Goal: Task Accomplishment & Management: Manage account settings

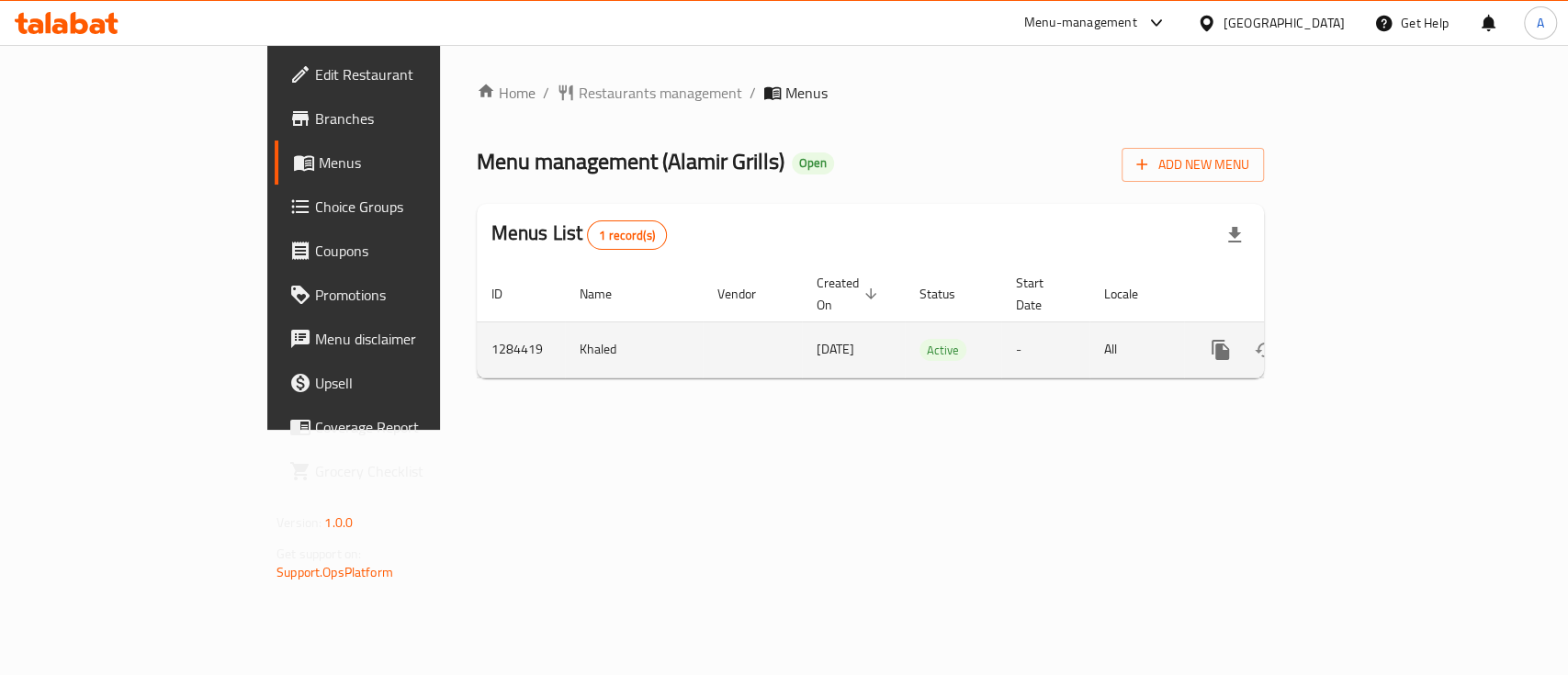
click at [1375, 342] on link "enhanced table" at bounding box center [1352, 350] width 44 height 44
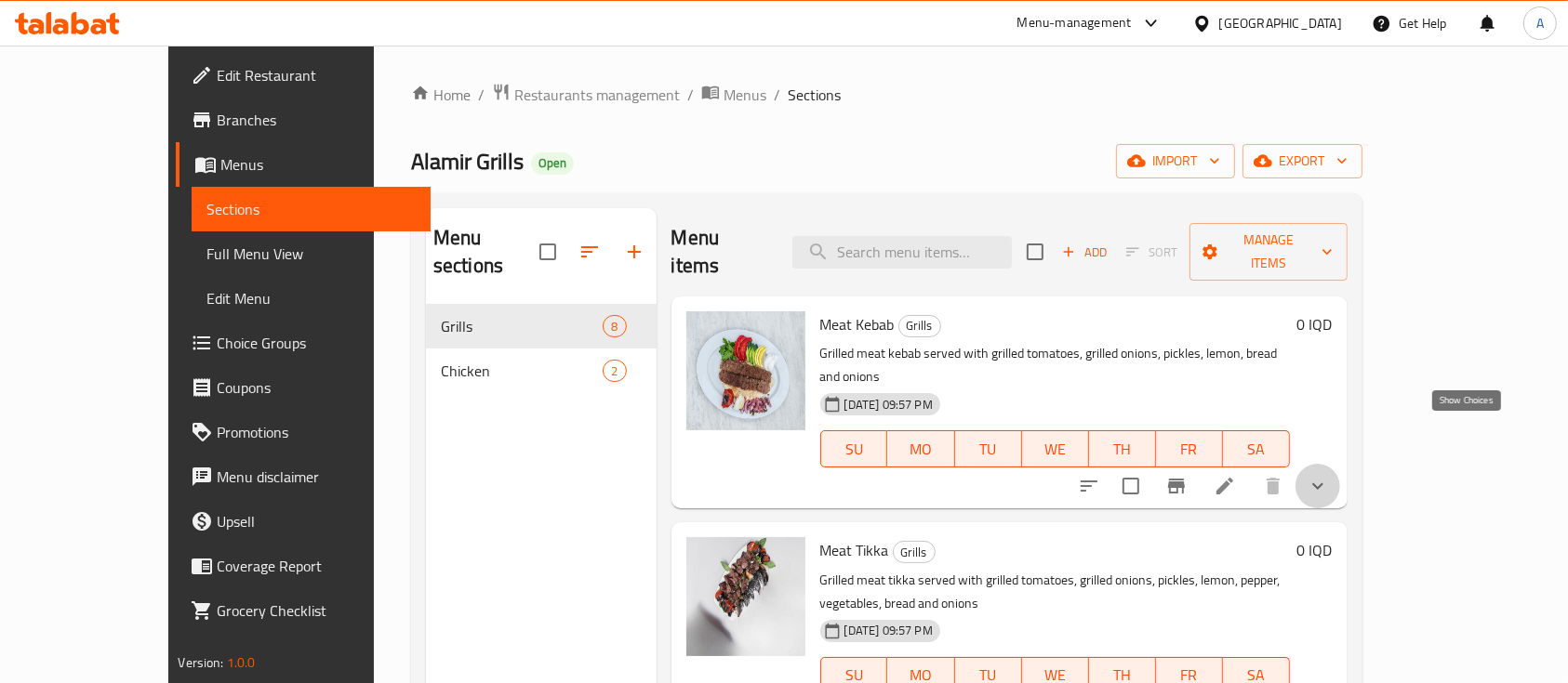
click at [1329, 475] on icon "show more" at bounding box center [1318, 486] width 23 height 23
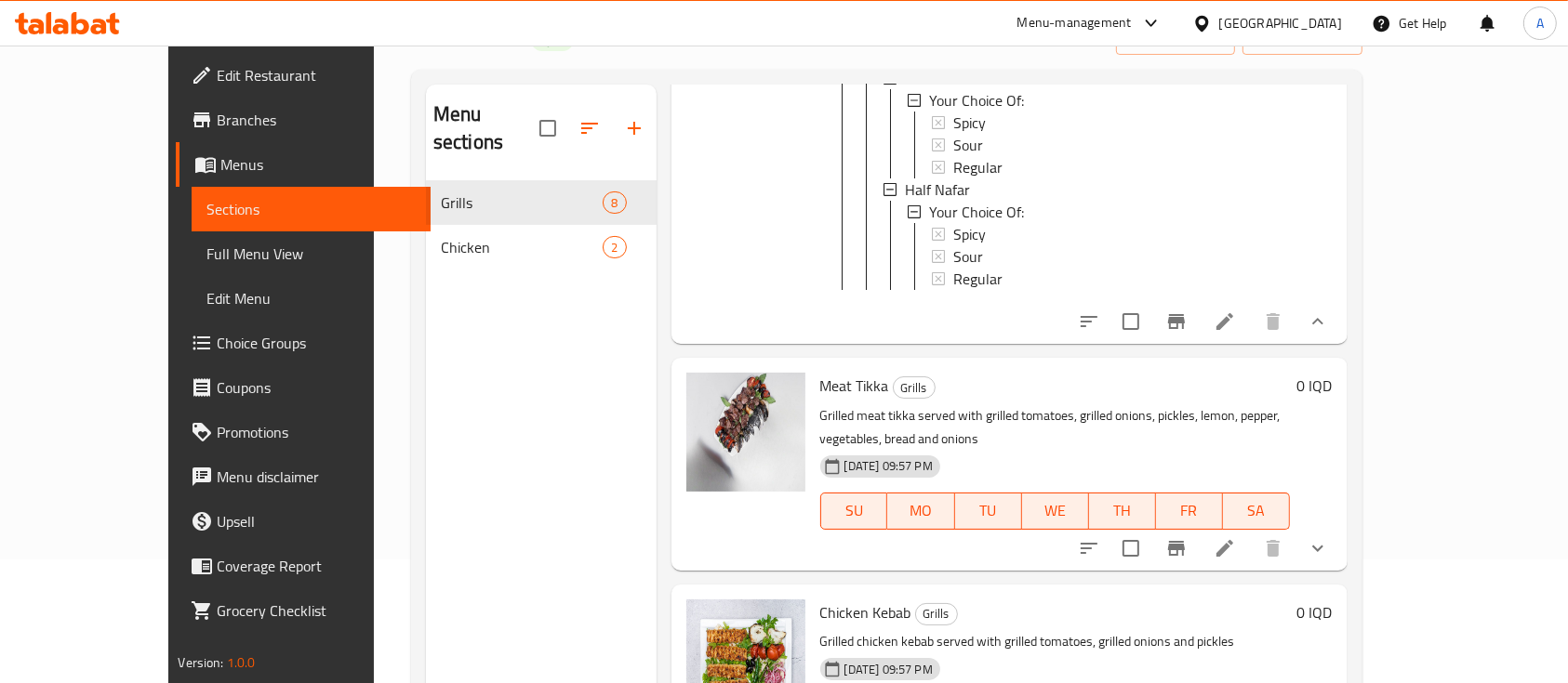
scroll to position [619, 0]
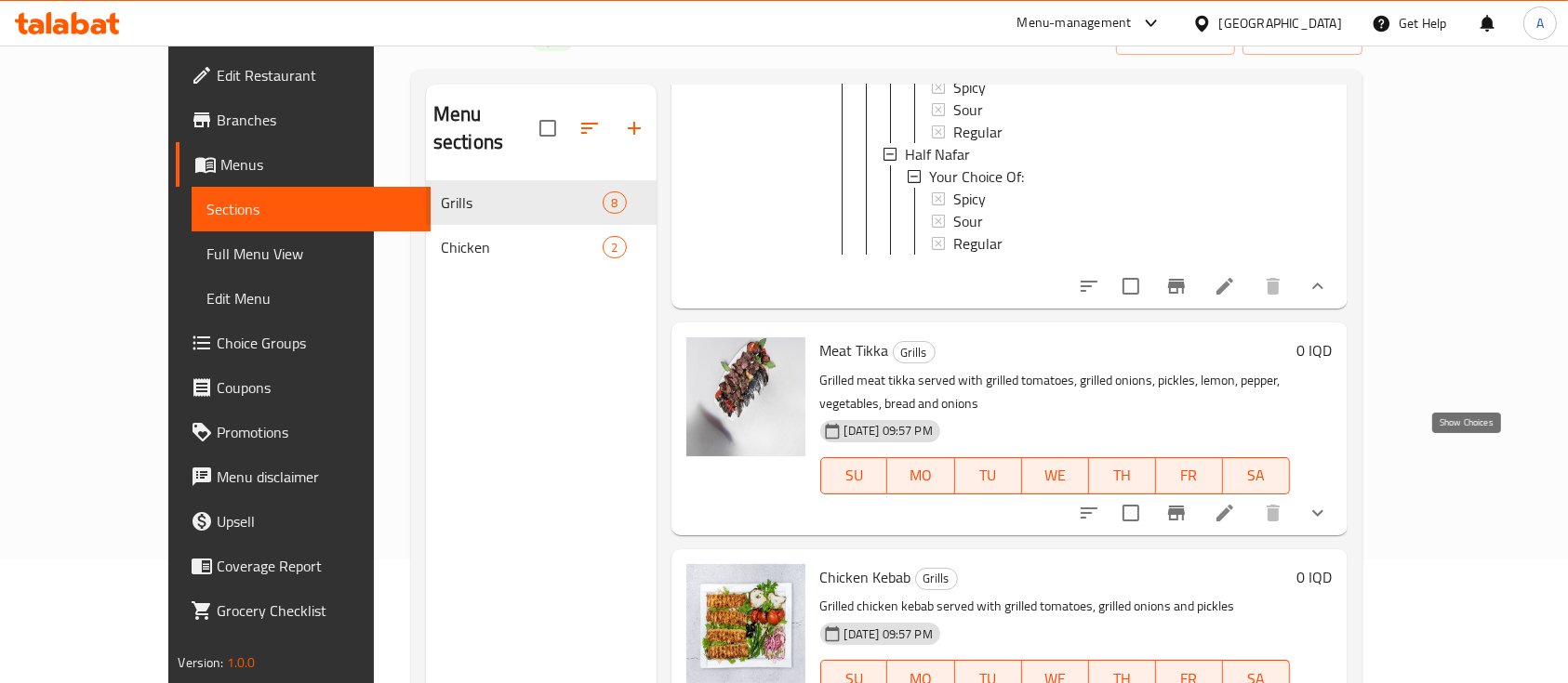
click at [1329, 502] on icon "show more" at bounding box center [1318, 512] width 23 height 23
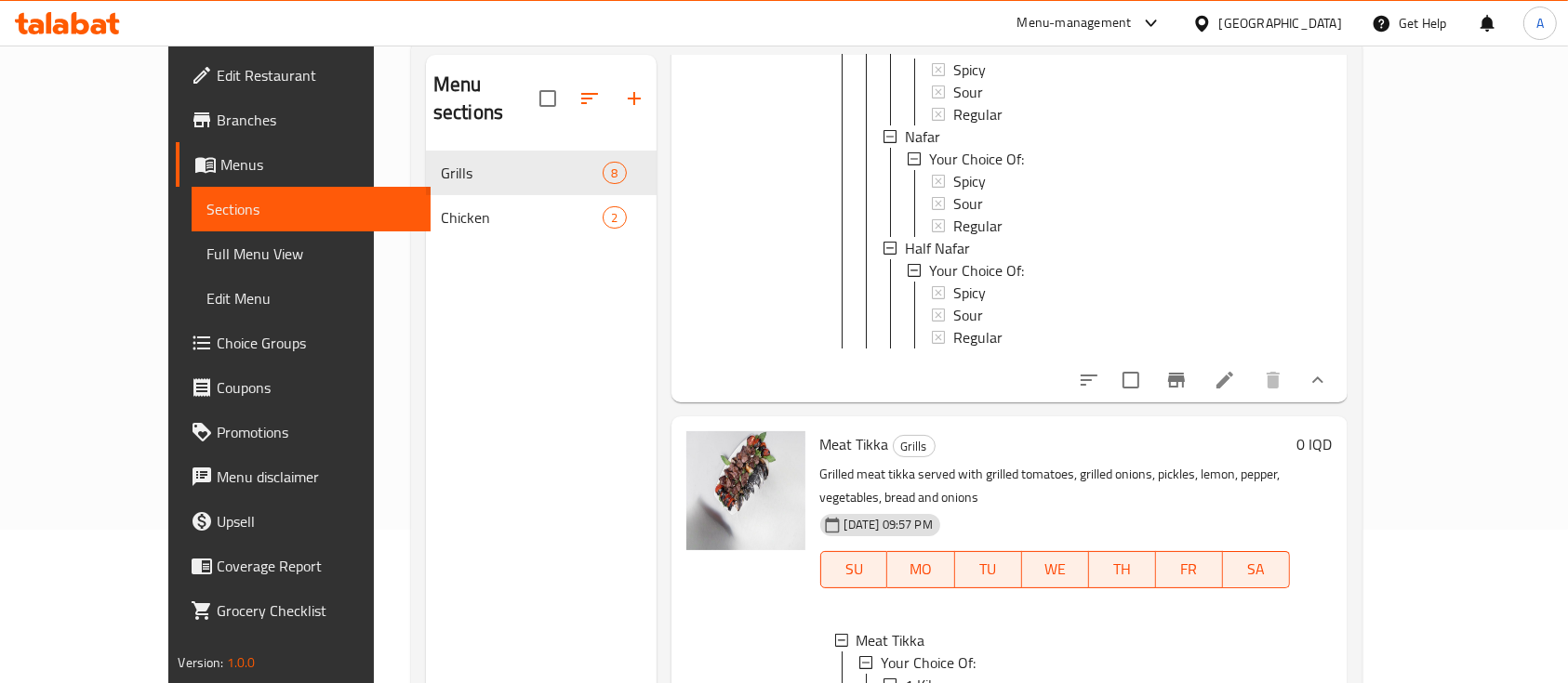
scroll to position [12, 0]
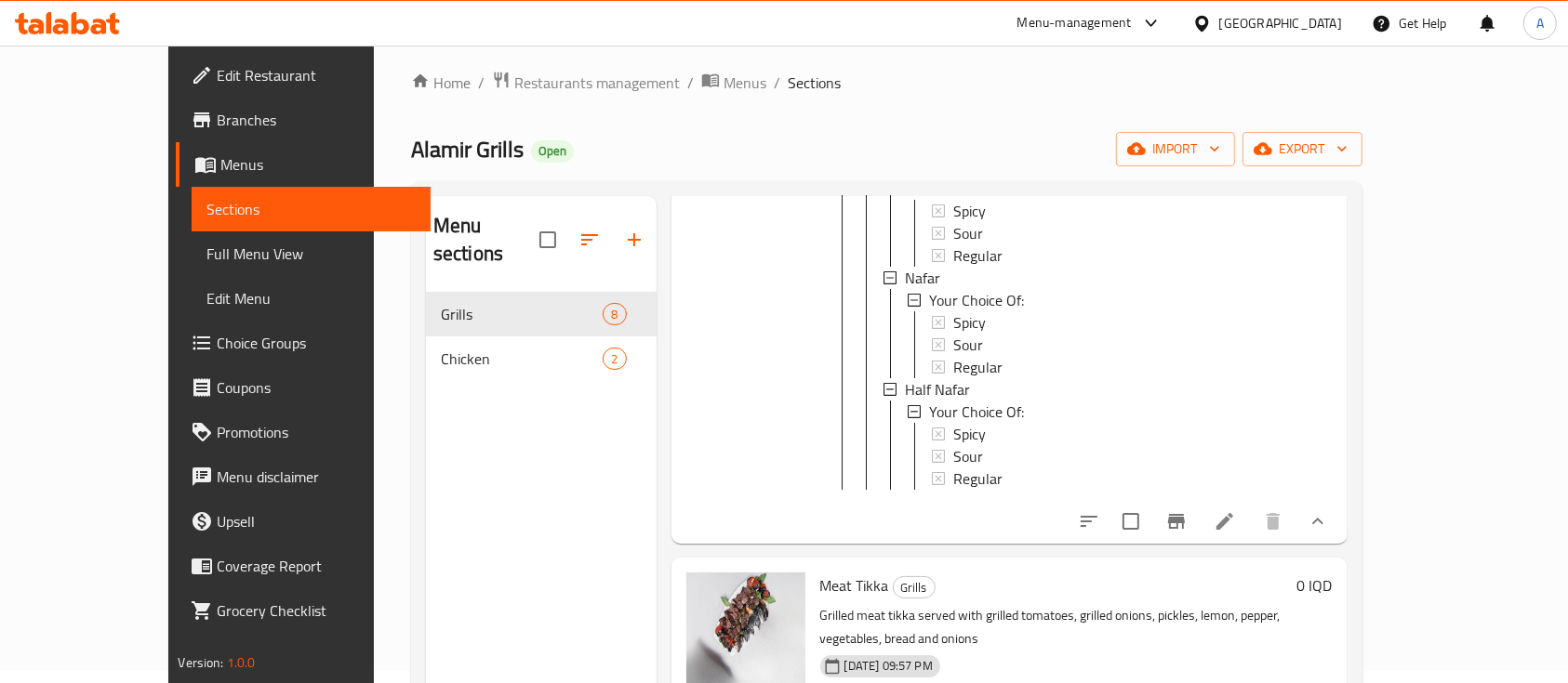
click at [206, 207] on span "Sections" at bounding box center [311, 209] width 209 height 23
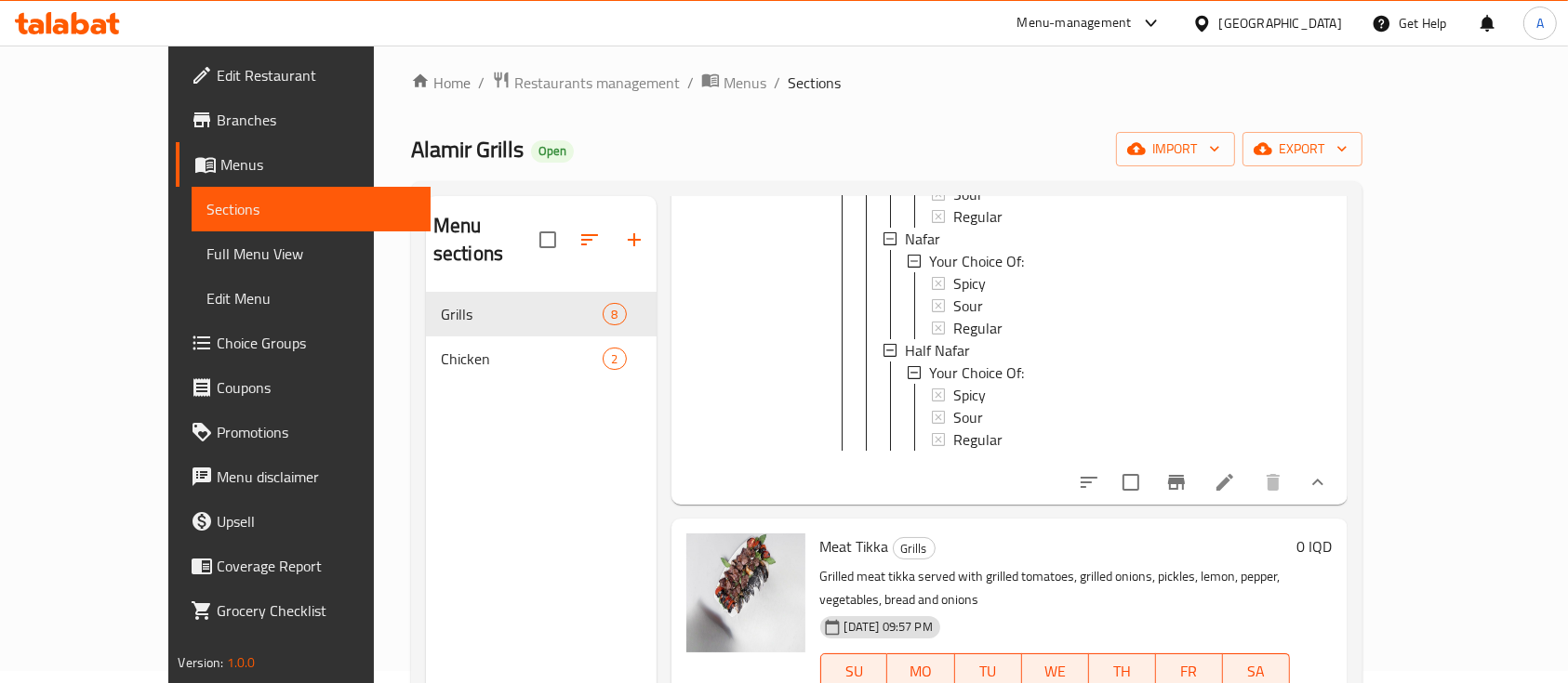
scroll to position [496, 0]
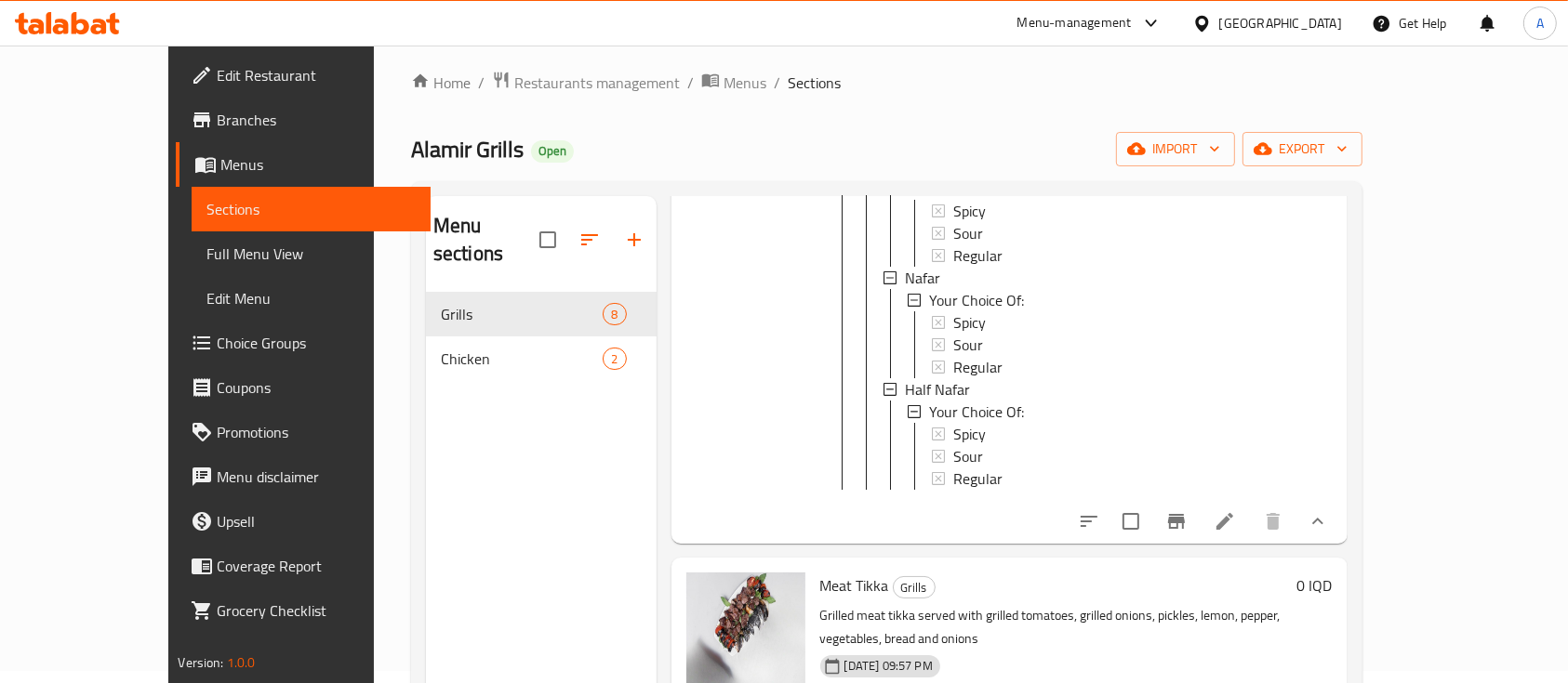
click at [1250, 505] on li at bounding box center [1225, 521] width 52 height 34
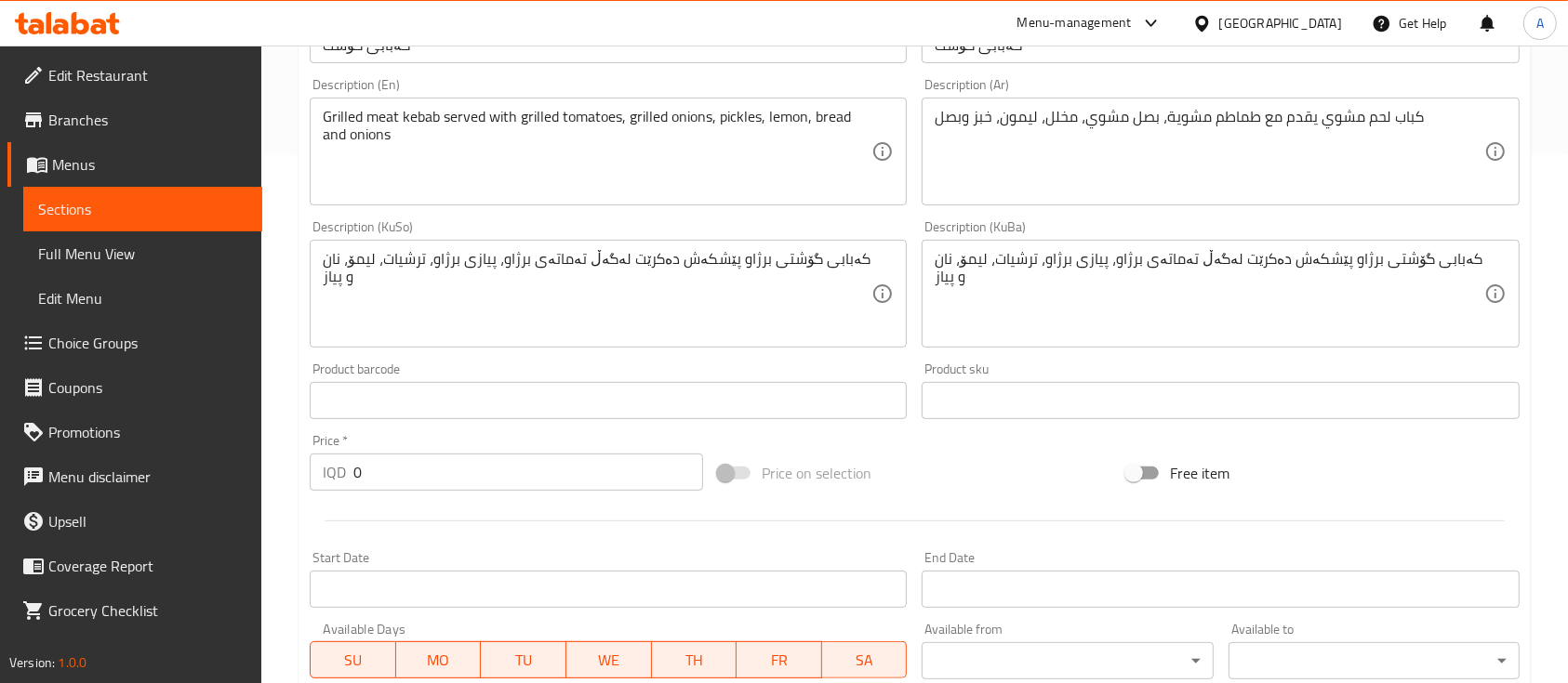
scroll to position [247, 0]
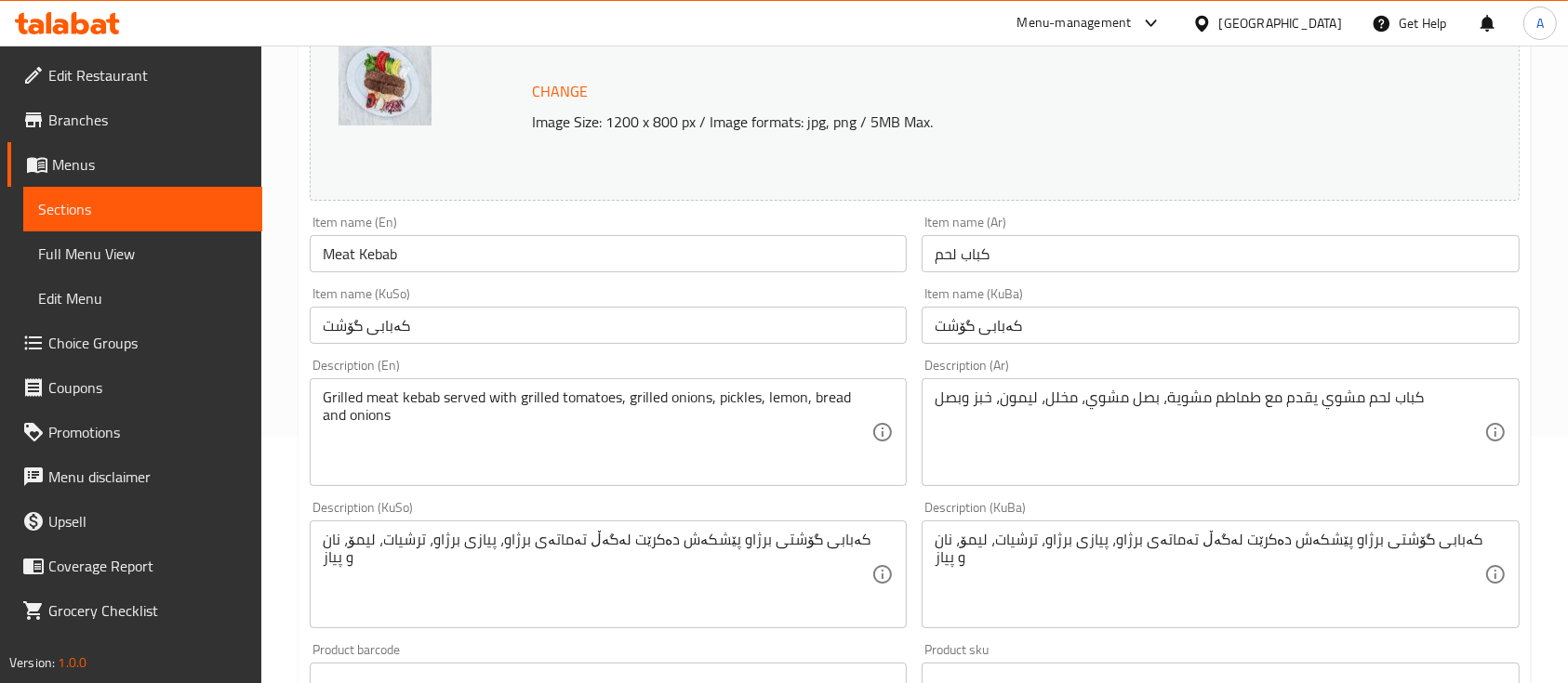
click at [111, 108] on span "Branches" at bounding box center [148, 119] width 199 height 23
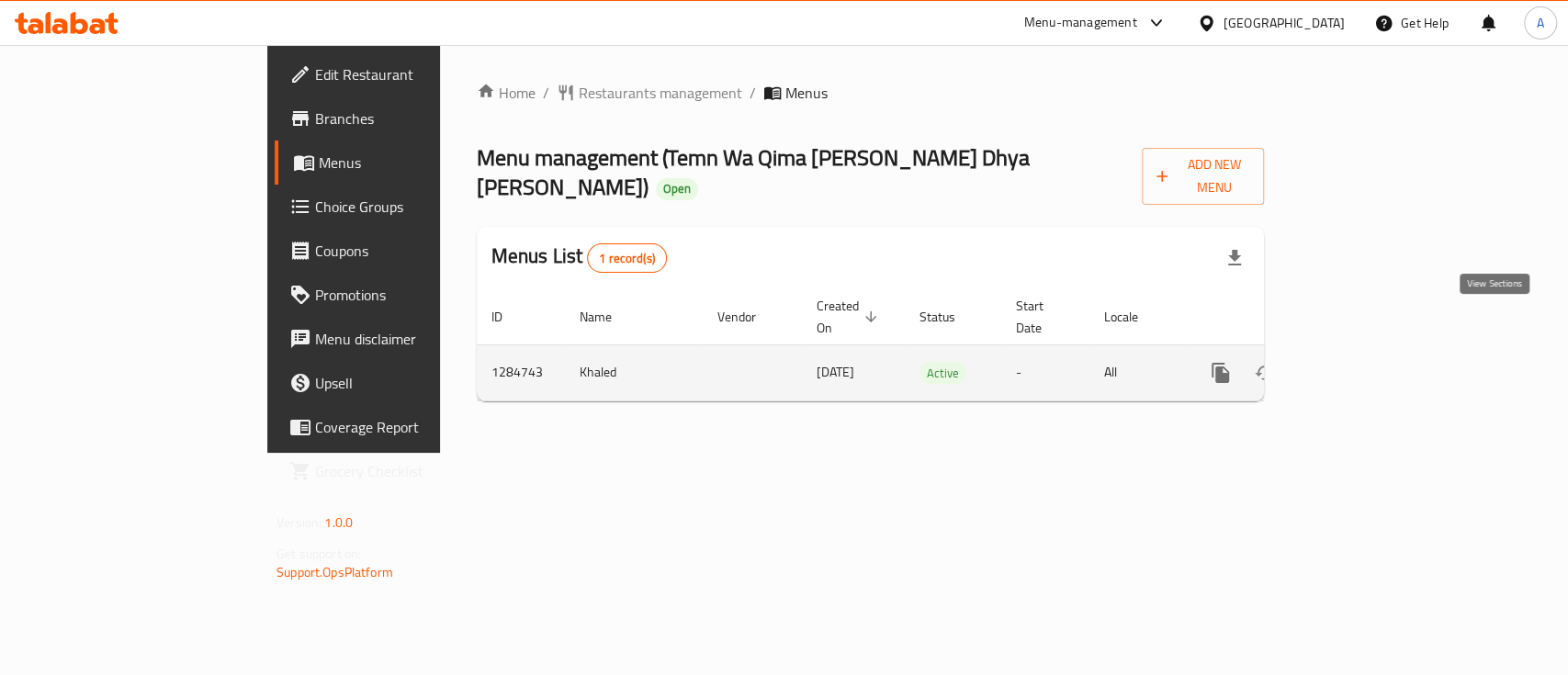
click at [1363, 362] on icon "enhanced table" at bounding box center [1353, 373] width 22 height 22
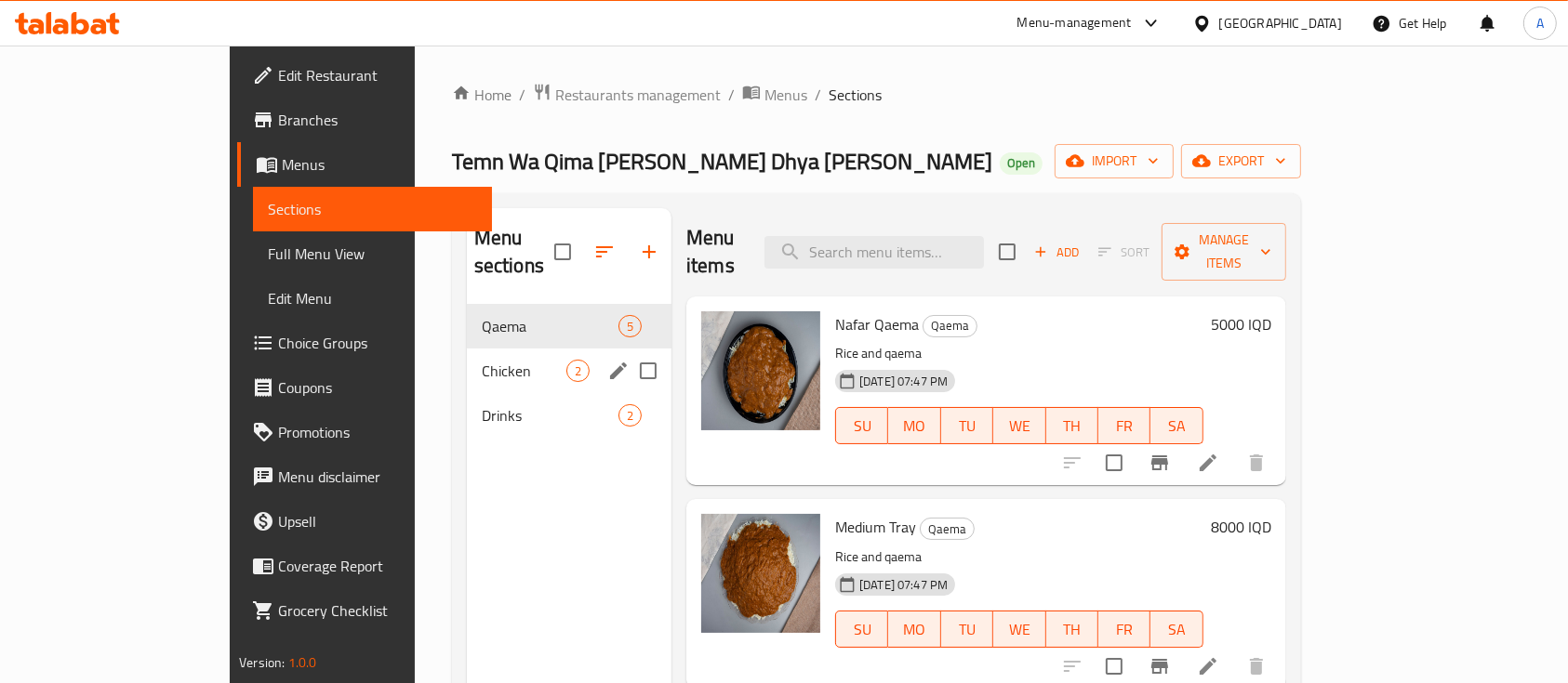
click at [466, 349] on div "Chicken 2" at bounding box center [568, 371] width 204 height 44
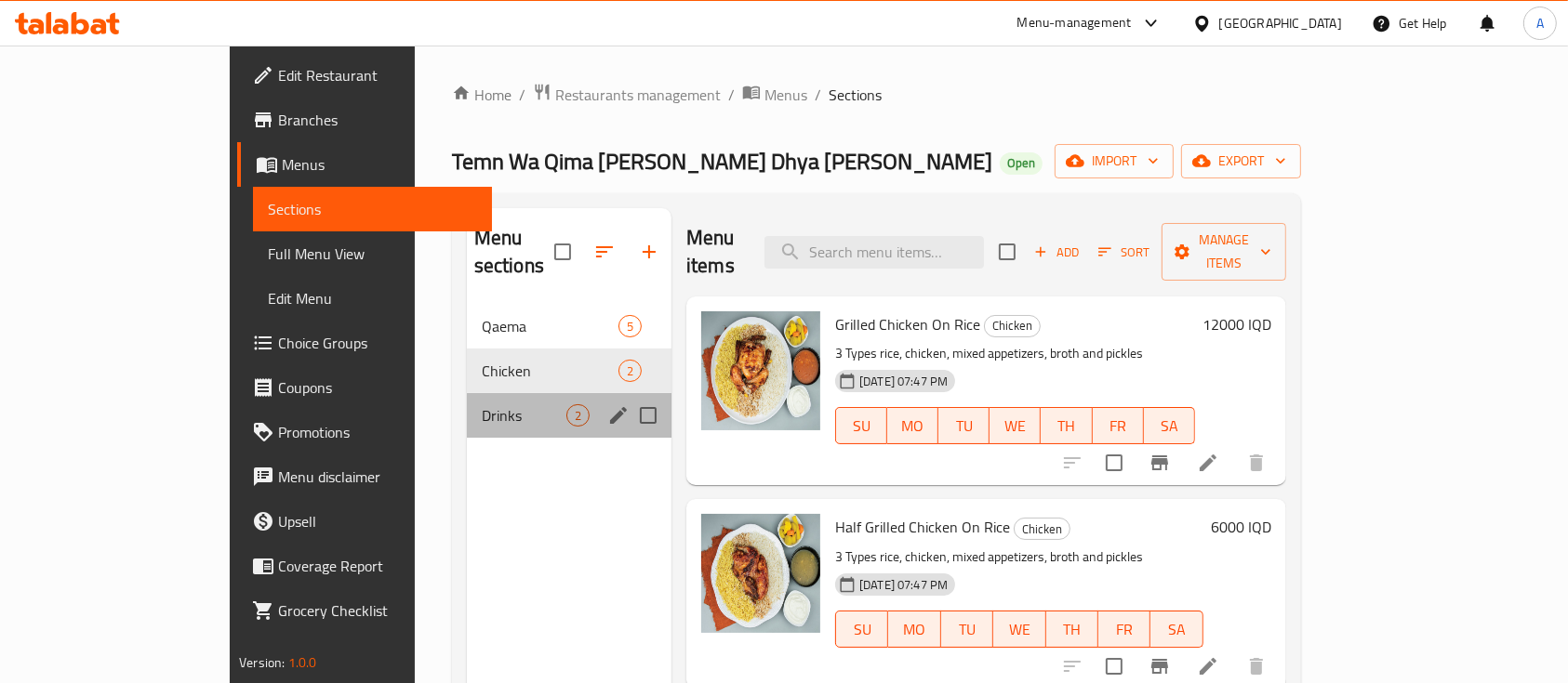
click at [466, 393] on div "Drinks 2" at bounding box center [568, 415] width 204 height 44
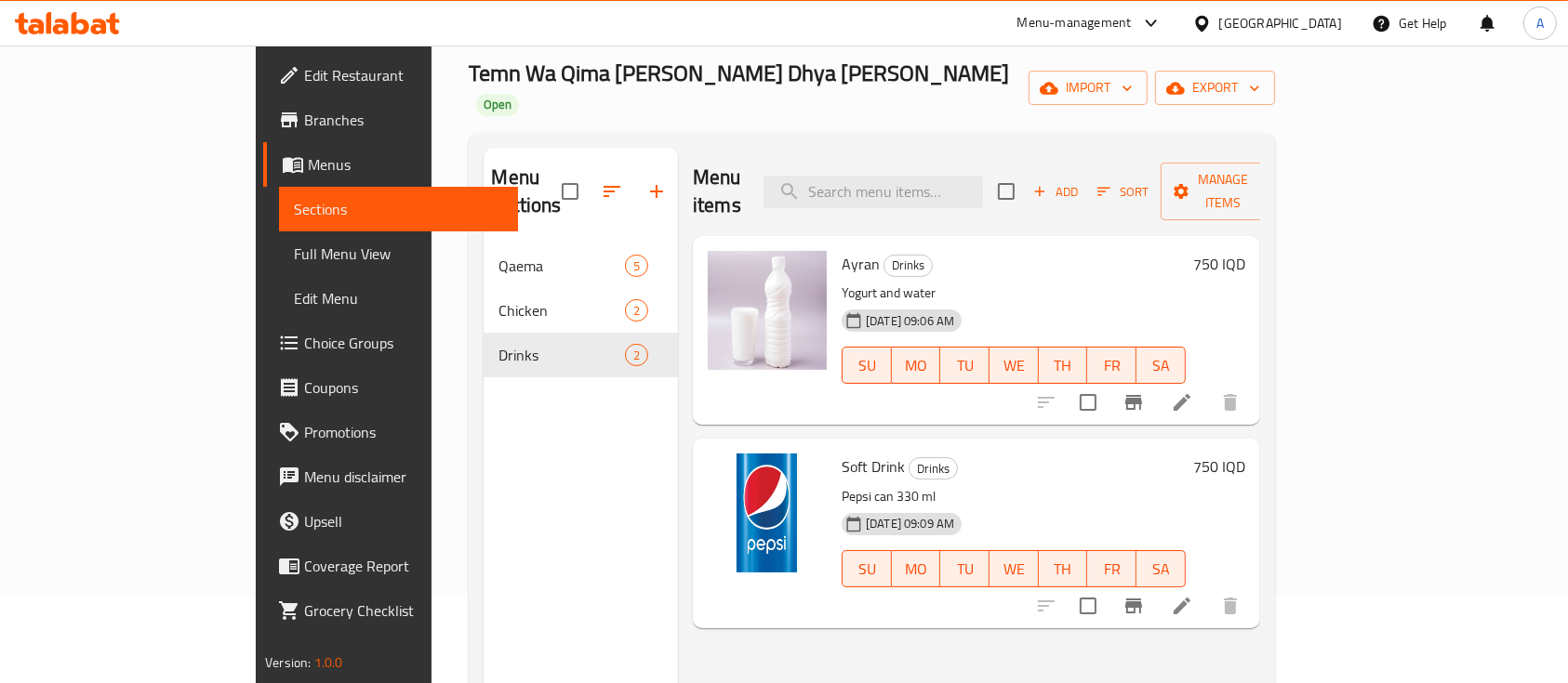
scroll to position [123, 0]
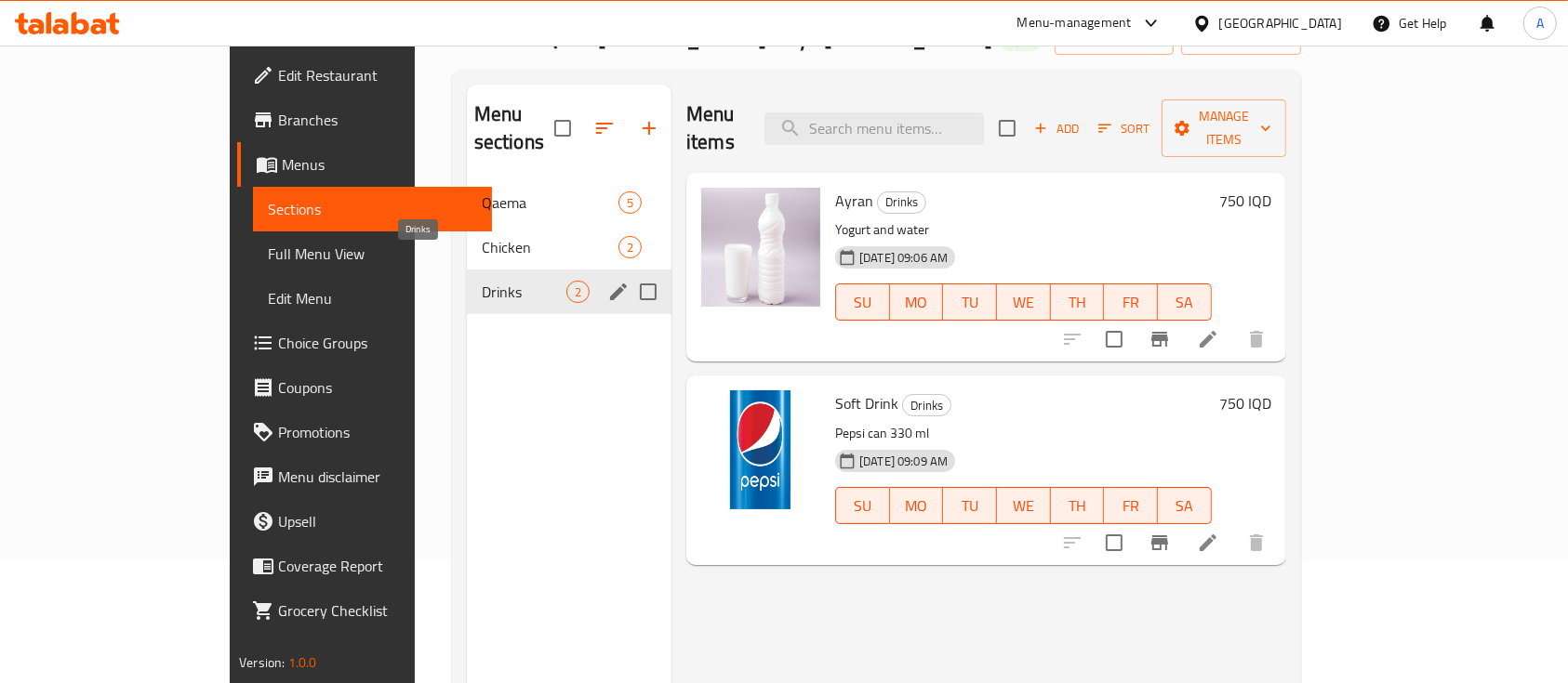
click at [482, 281] on span "Drinks" at bounding box center [525, 292] width 85 height 23
click at [482, 237] on span "Chicken" at bounding box center [525, 247] width 85 height 23
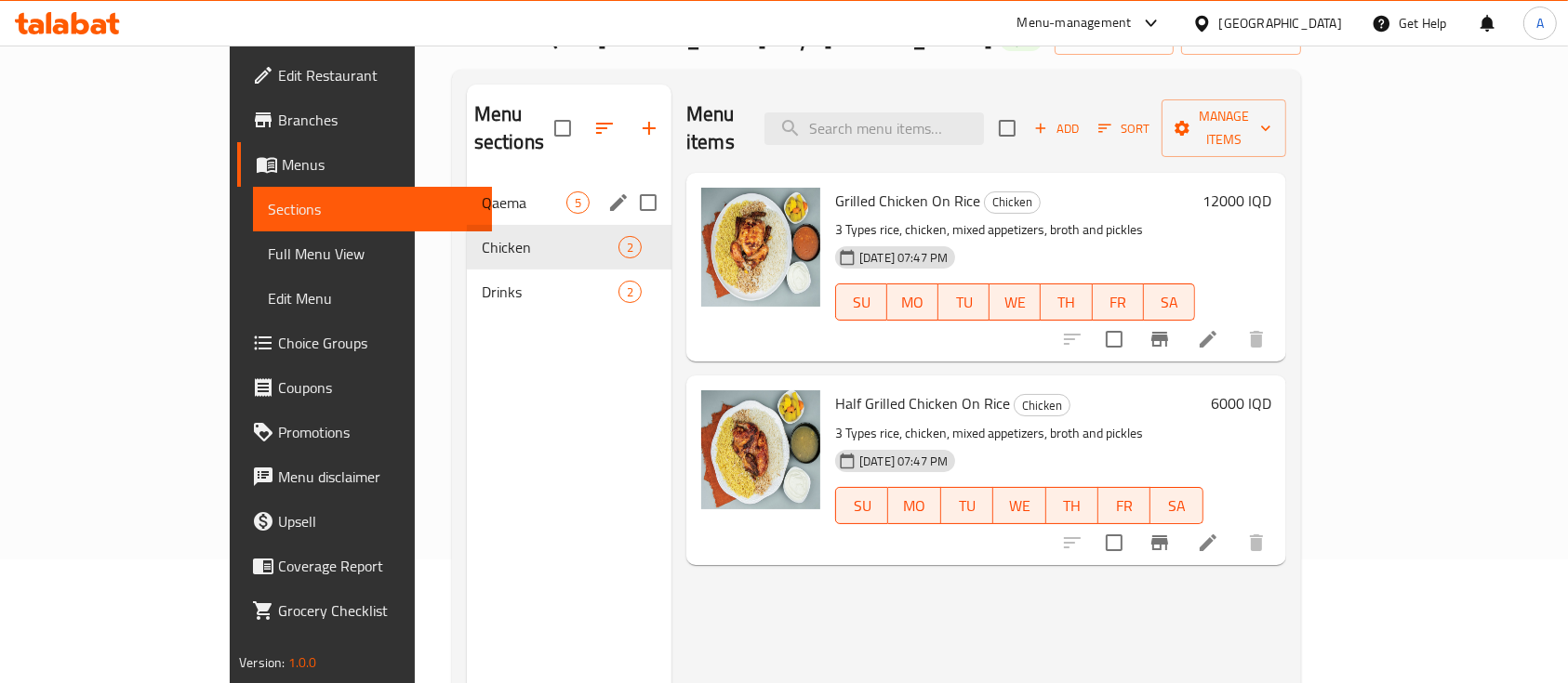
click at [482, 191] on span "Qaema" at bounding box center [525, 202] width 85 height 23
